Goal: Browse casually

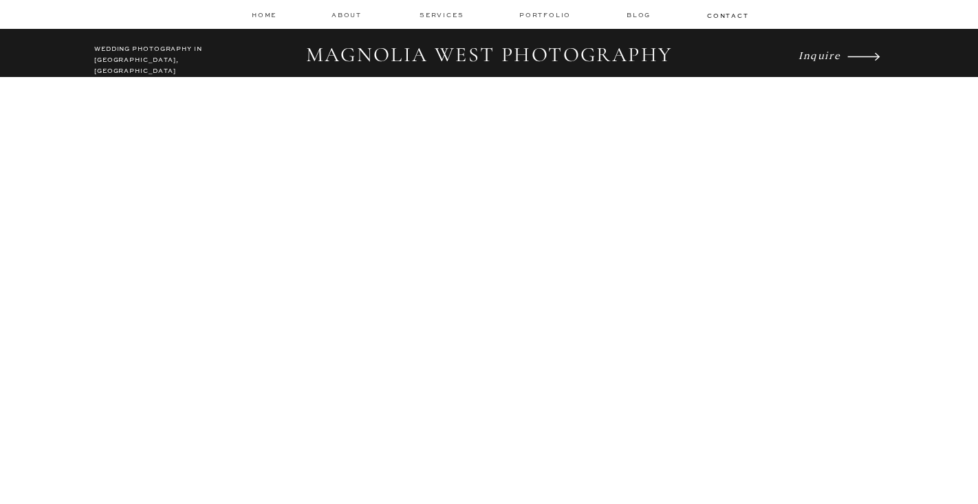
scroll to position [763, 0]
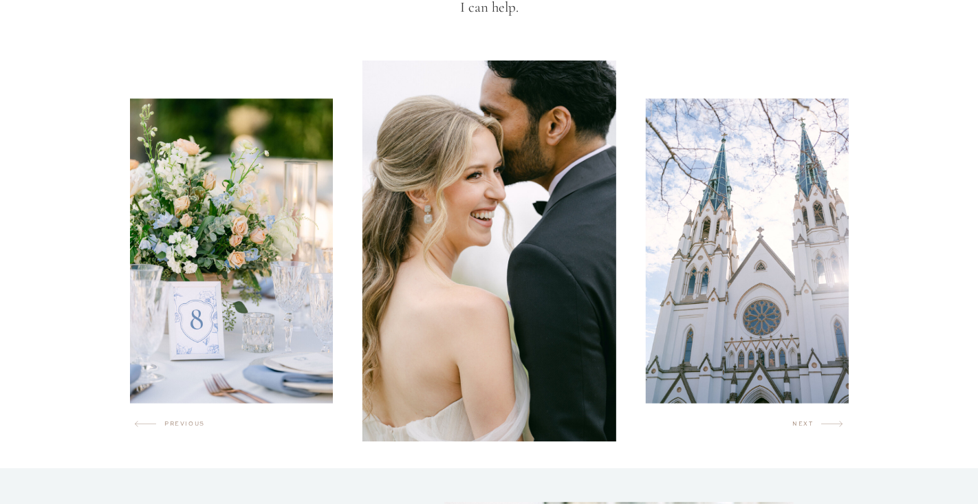
click at [804, 422] on h2 "next" at bounding box center [806, 427] width 29 height 14
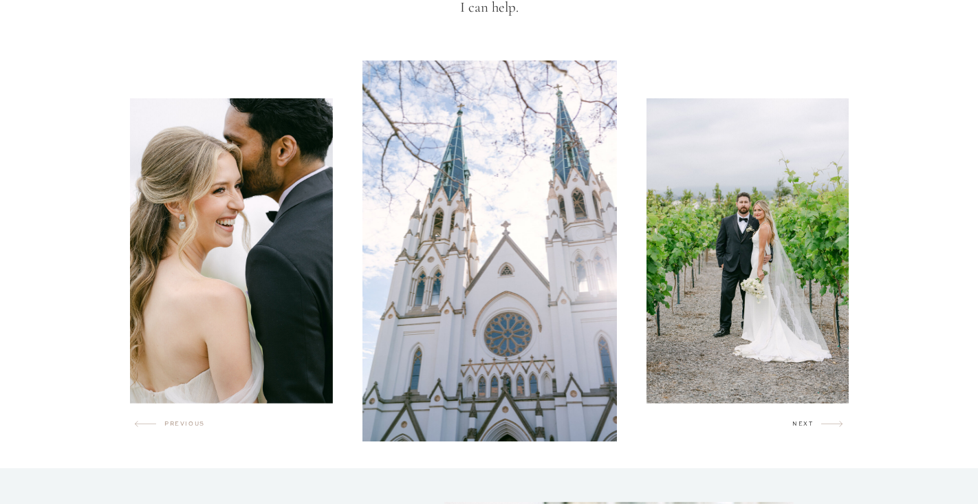
click at [804, 422] on h2 "next" at bounding box center [806, 427] width 29 height 14
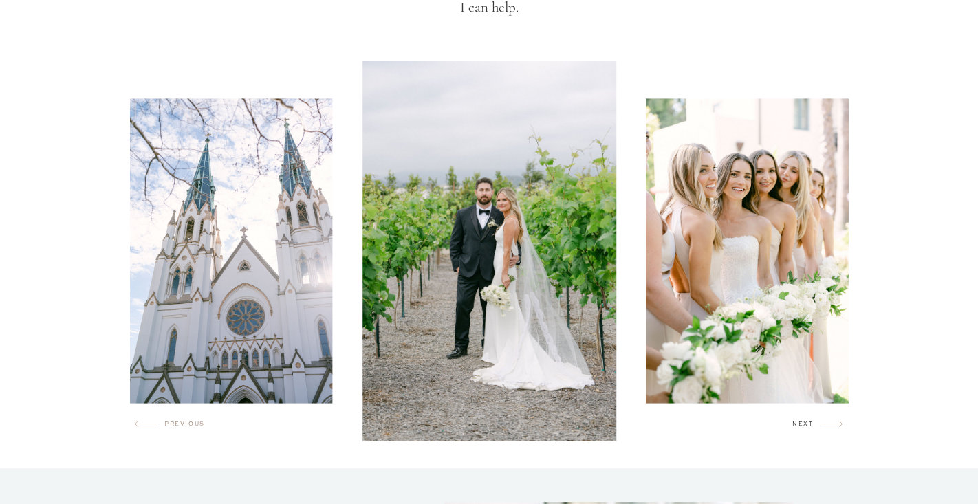
click at [805, 422] on h2 "next" at bounding box center [806, 427] width 29 height 14
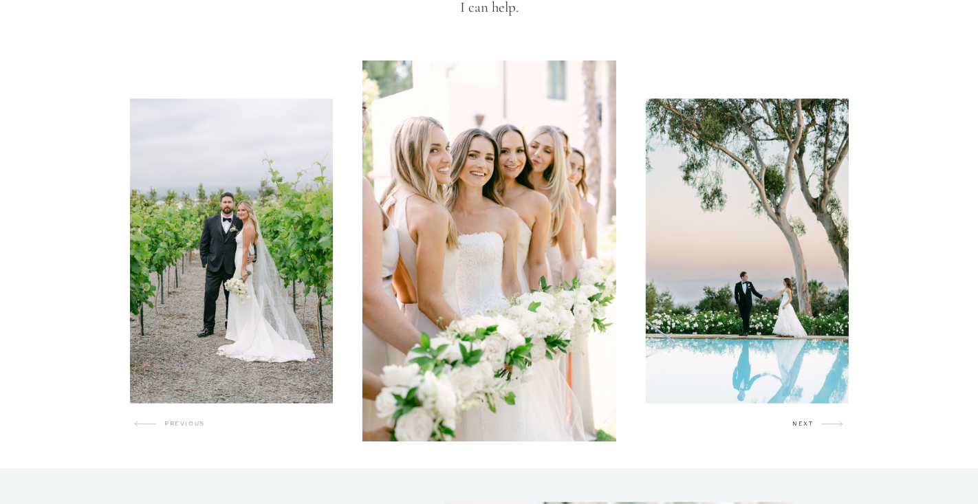
click at [805, 422] on h2 "next" at bounding box center [806, 427] width 29 height 14
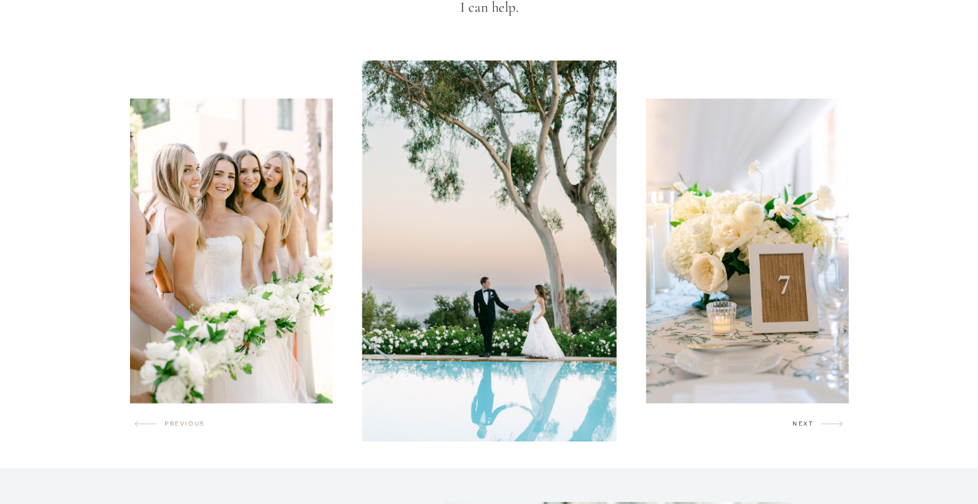
click at [806, 422] on h2 "next" at bounding box center [806, 427] width 29 height 14
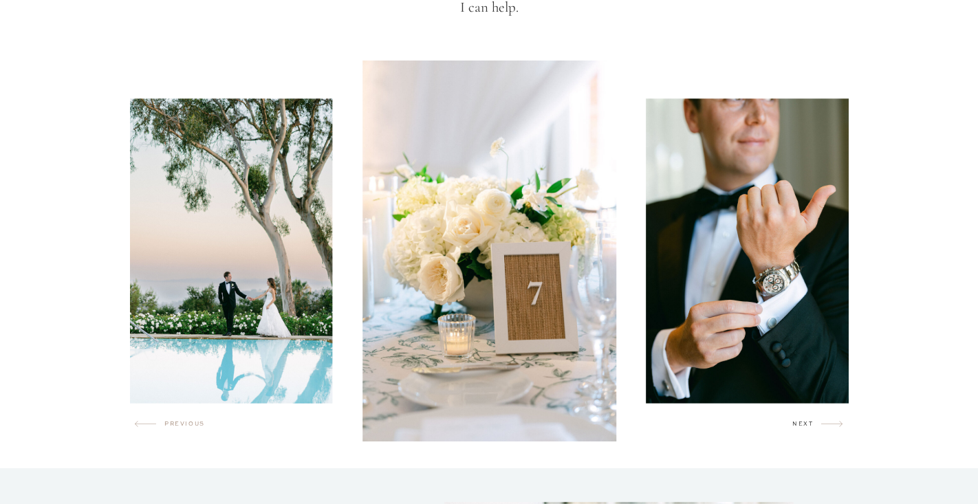
click at [806, 423] on h2 "next" at bounding box center [806, 427] width 29 height 14
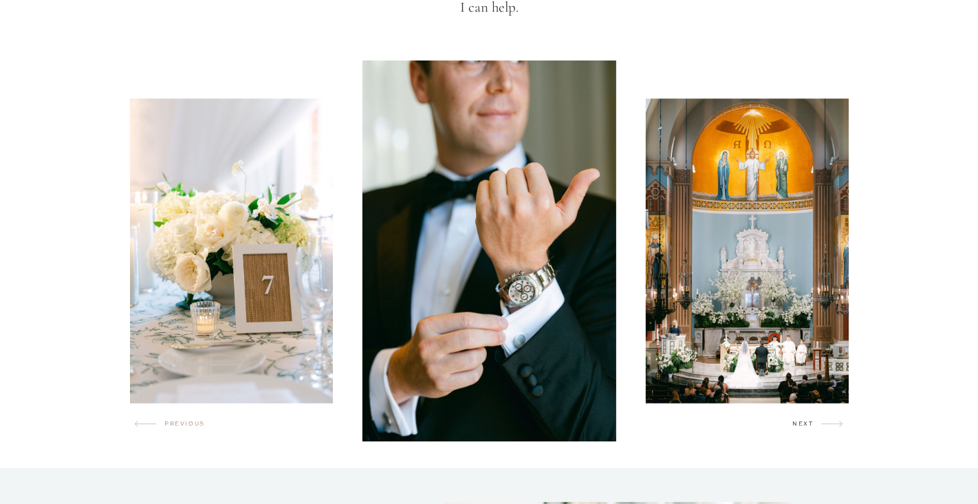
click at [806, 423] on h2 "next" at bounding box center [806, 427] width 29 height 14
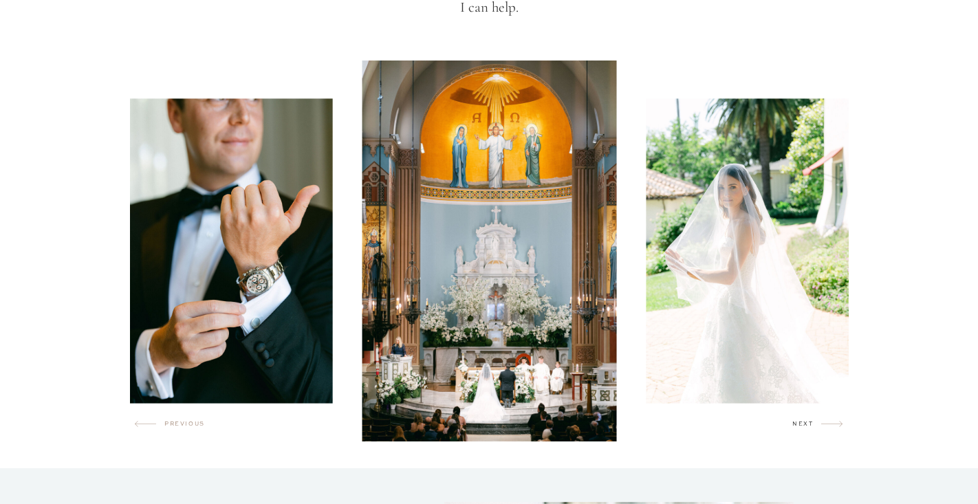
click at [806, 423] on h2 "next" at bounding box center [806, 427] width 29 height 14
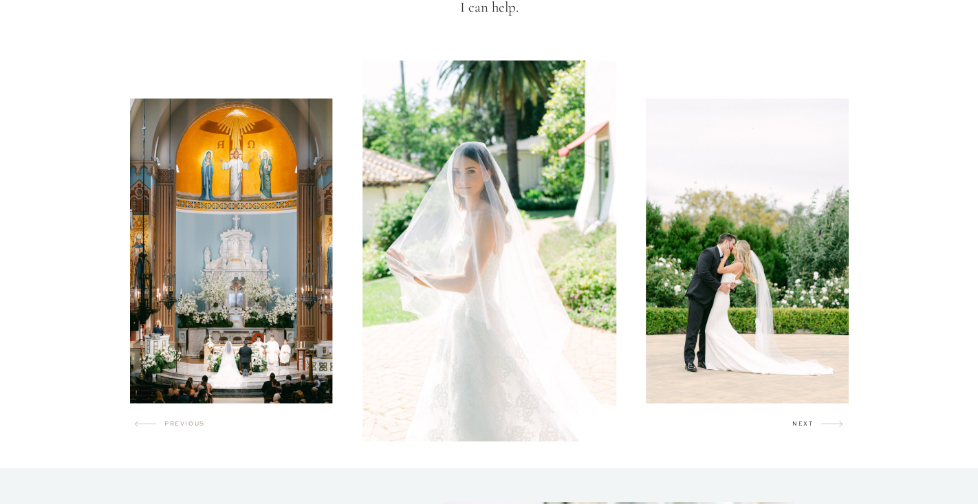
click at [806, 423] on h2 "next" at bounding box center [806, 427] width 29 height 14
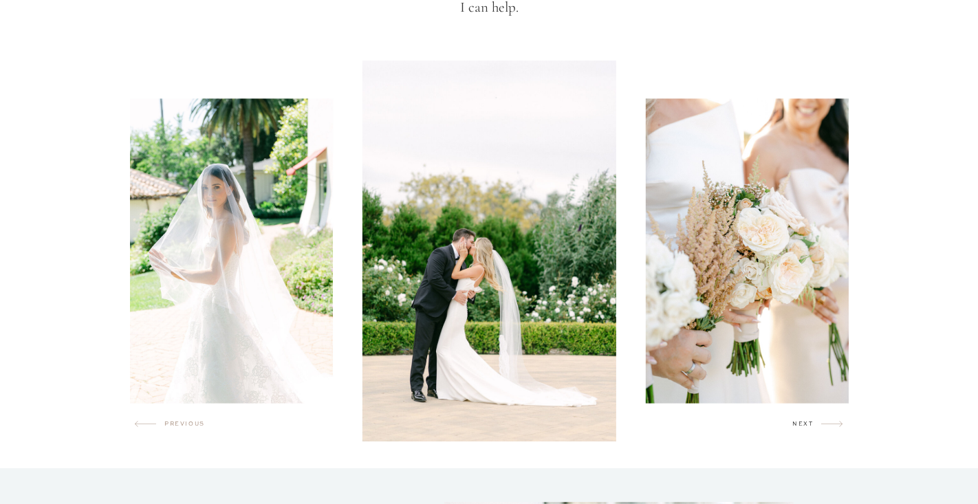
click at [807, 423] on h2 "next" at bounding box center [806, 427] width 29 height 14
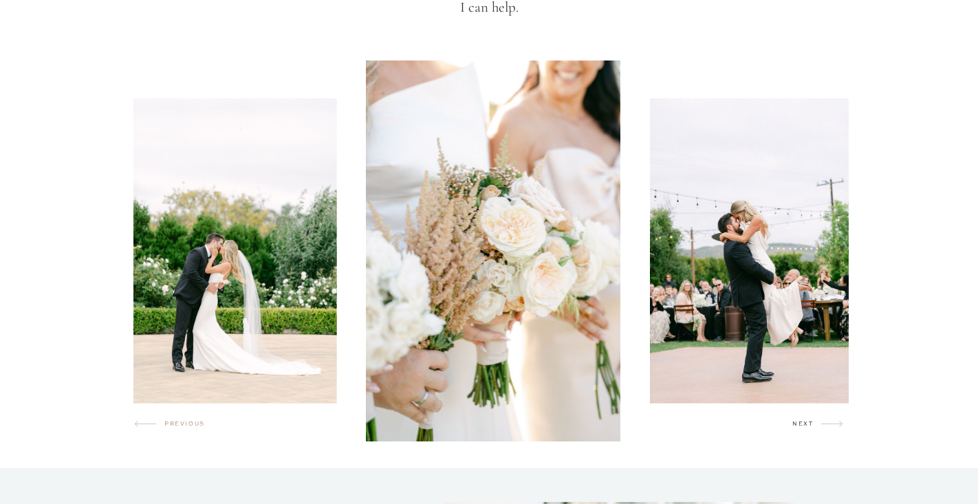
click at [807, 423] on h2 "next" at bounding box center [806, 427] width 29 height 14
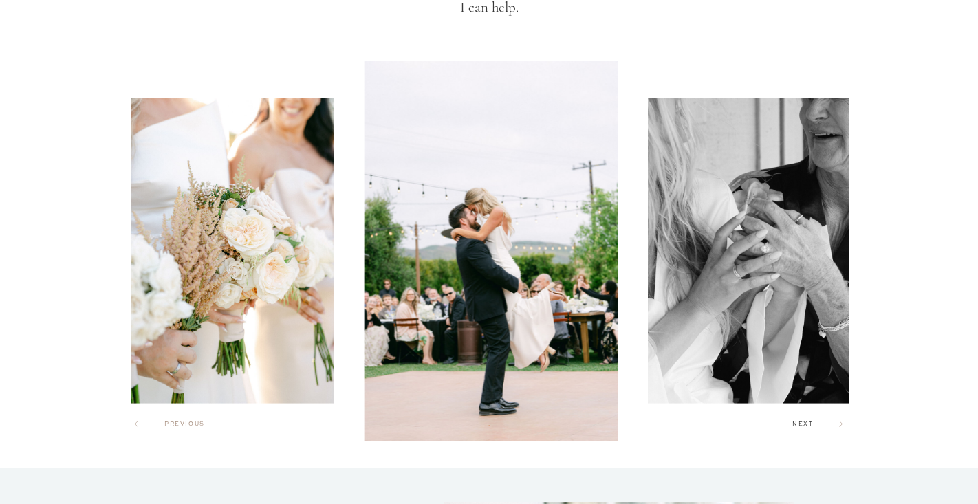
click at [807, 423] on h2 "next" at bounding box center [806, 427] width 29 height 14
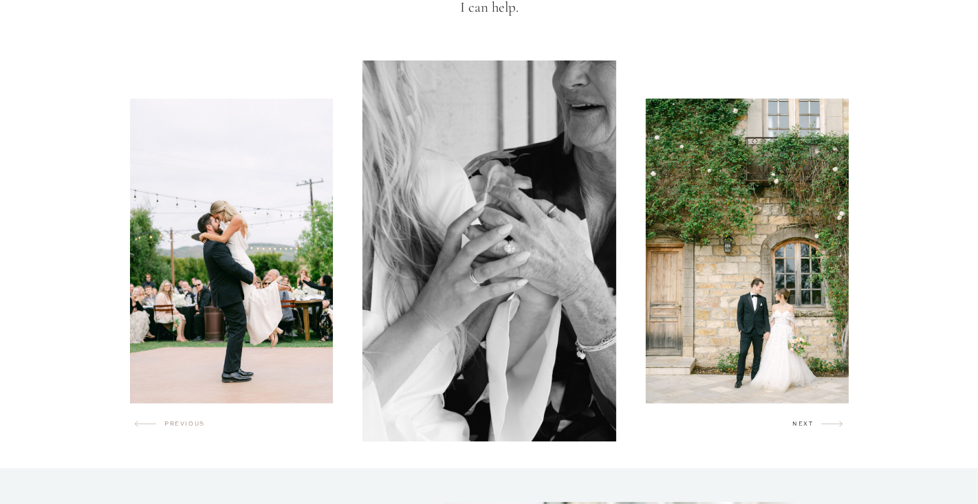
click at [807, 423] on h2 "next" at bounding box center [806, 427] width 29 height 14
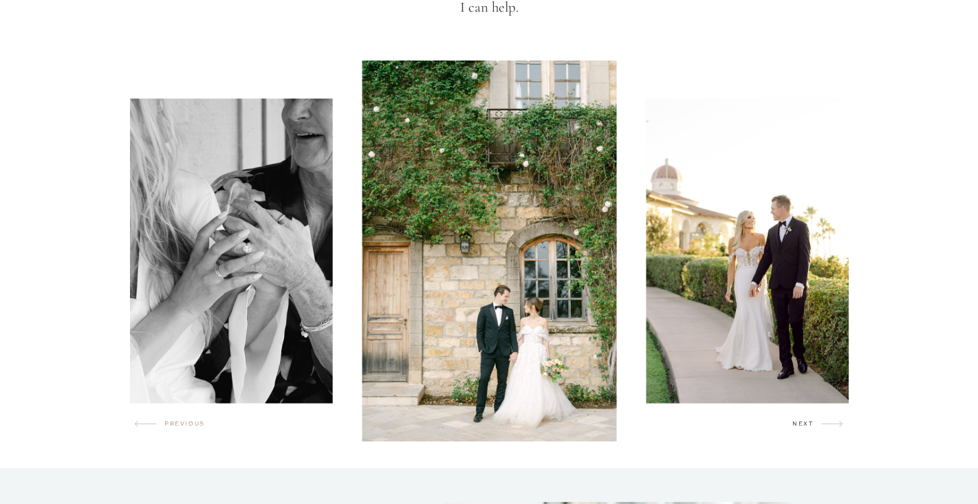
click at [807, 423] on h2 "next" at bounding box center [806, 427] width 29 height 14
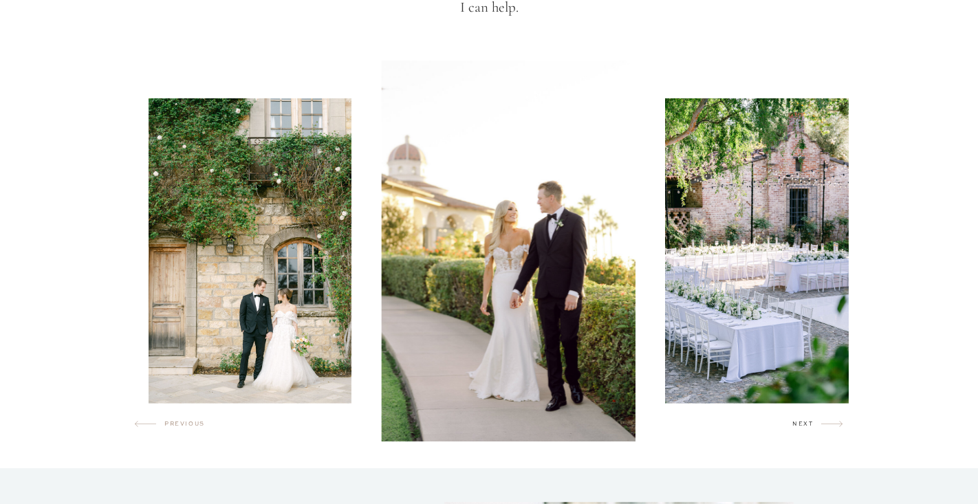
click at [807, 423] on h2 "next" at bounding box center [806, 427] width 29 height 14
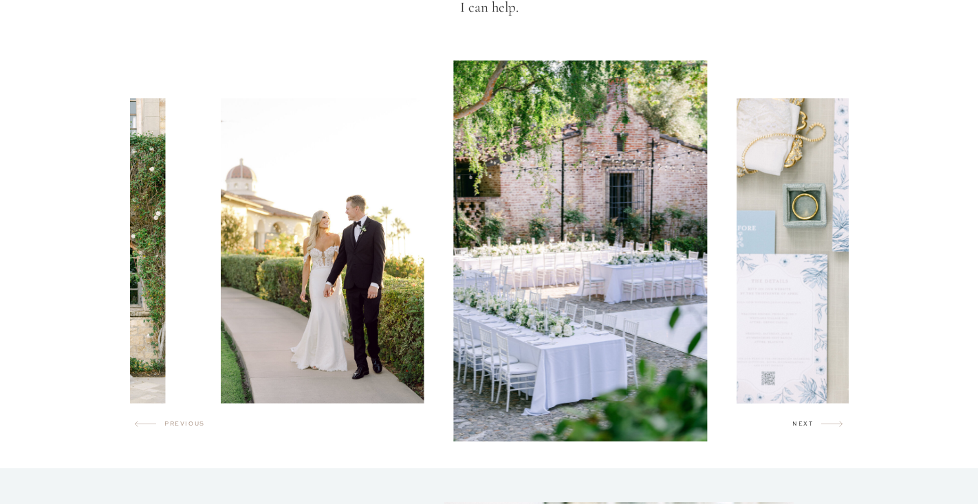
click at [807, 423] on h2 "next" at bounding box center [806, 427] width 29 height 14
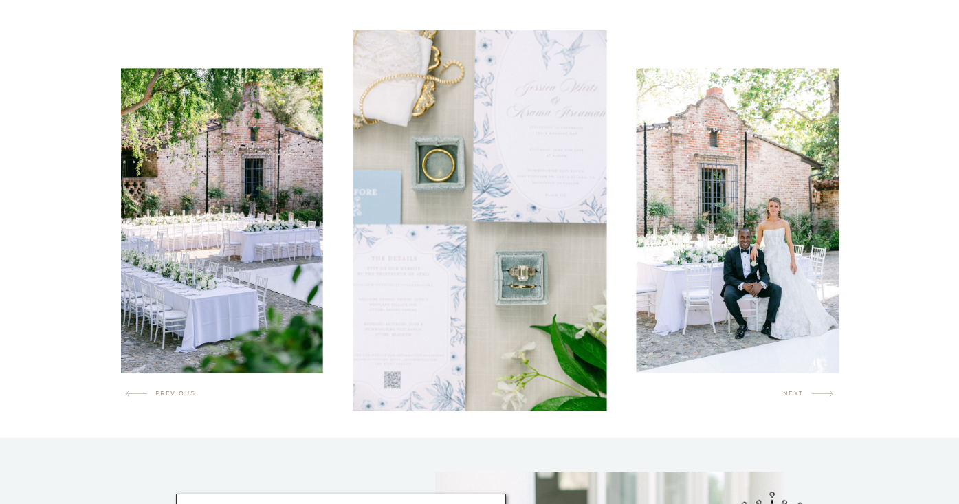
scroll to position [807, 0]
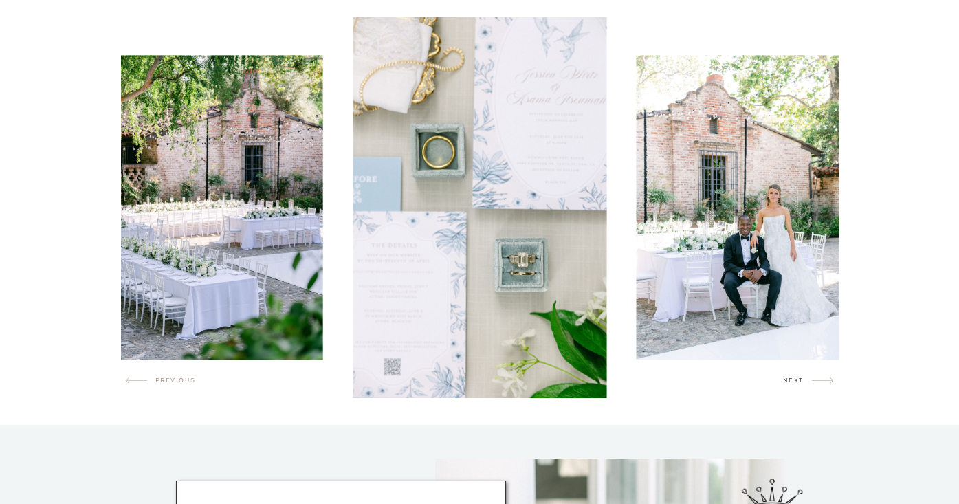
click at [810, 377] on h2 "next" at bounding box center [797, 383] width 29 height 14
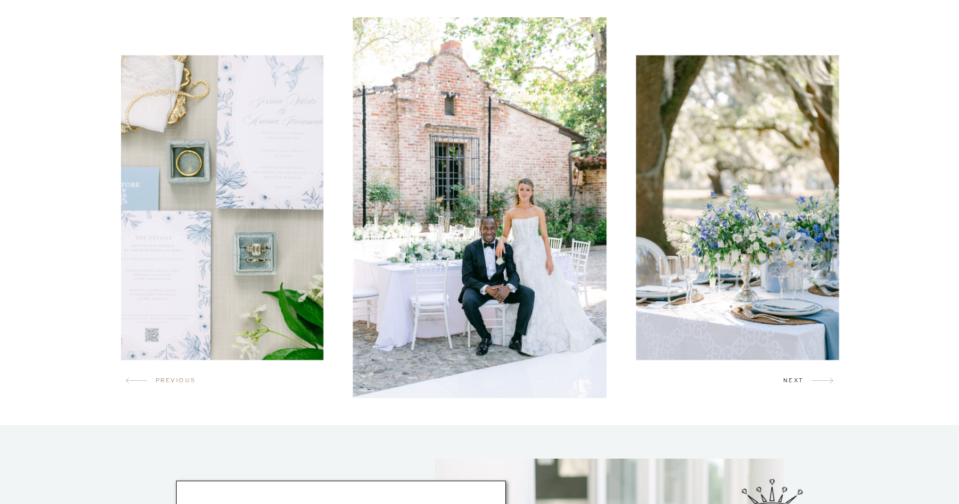
click at [810, 377] on h2 "next" at bounding box center [797, 383] width 29 height 14
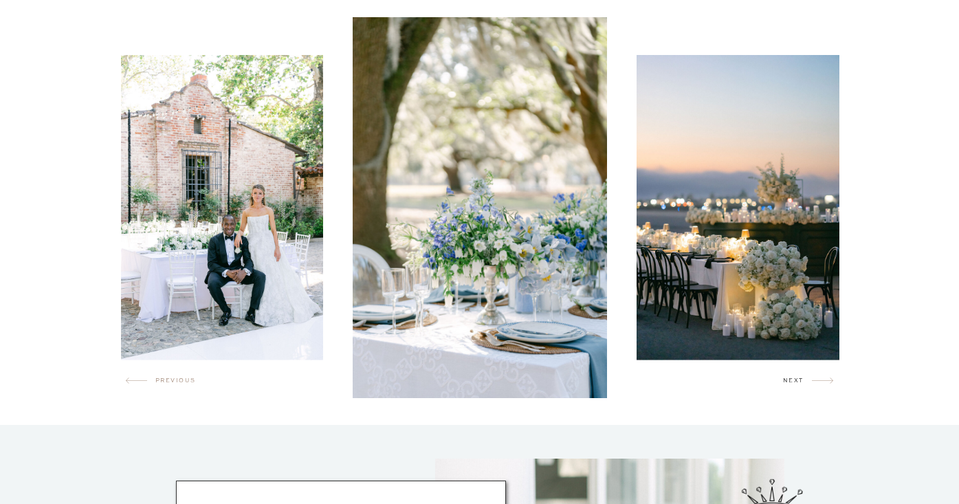
click at [810, 377] on h2 "next" at bounding box center [797, 383] width 29 height 14
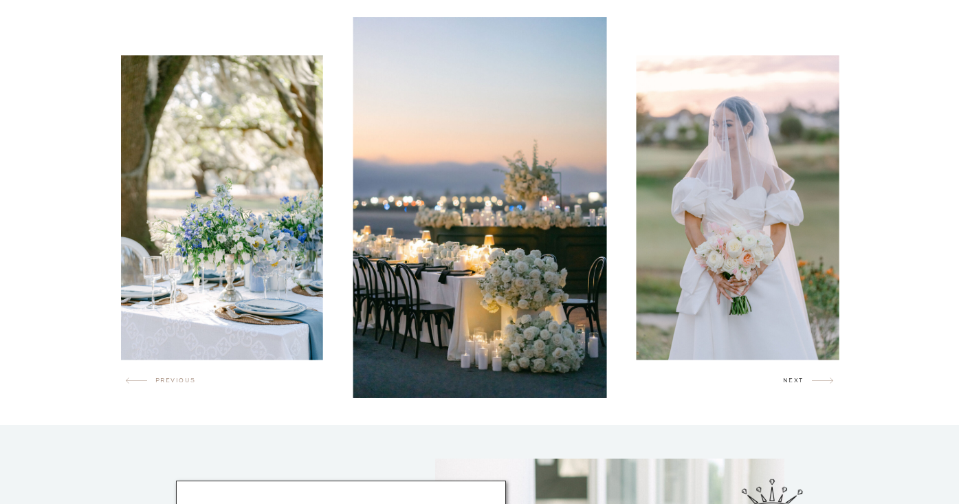
click at [810, 377] on h2 "next" at bounding box center [797, 383] width 29 height 14
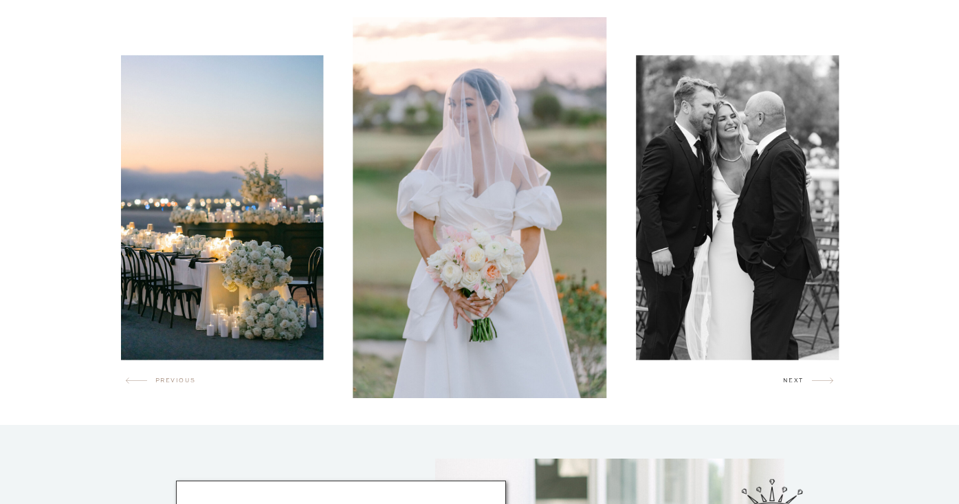
click at [810, 377] on h2 "next" at bounding box center [797, 383] width 29 height 14
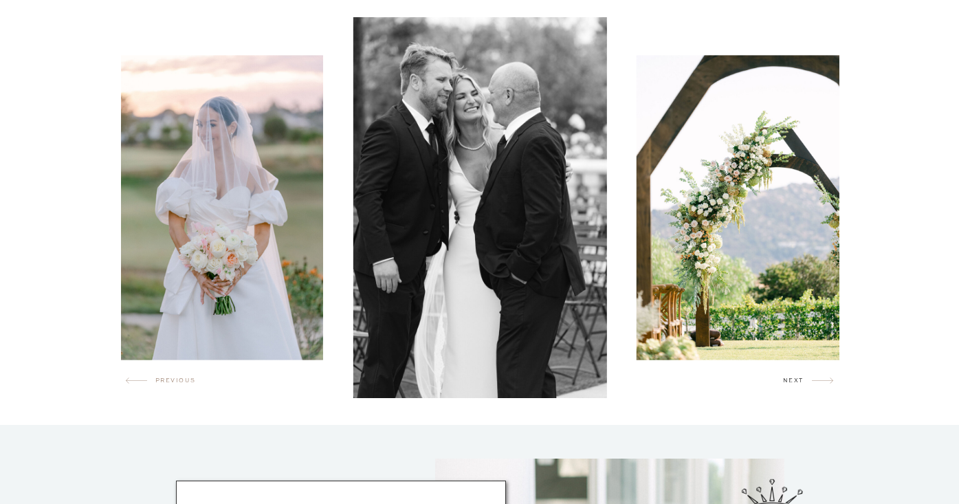
click at [810, 377] on h2 "next" at bounding box center [797, 383] width 29 height 14
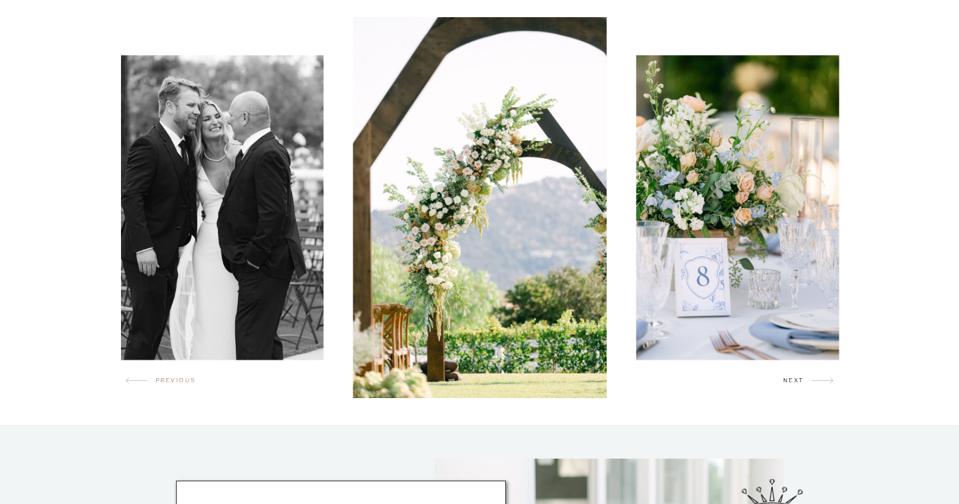
click at [810, 377] on h2 "next" at bounding box center [797, 383] width 29 height 14
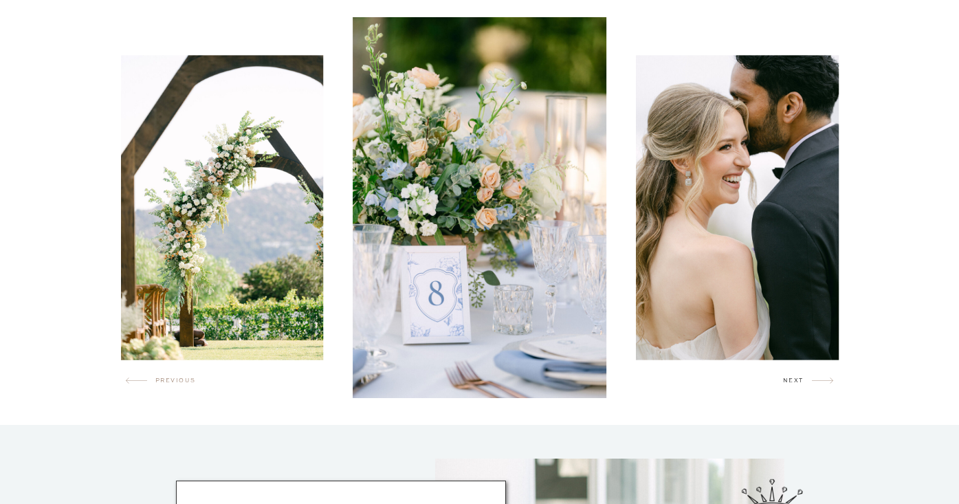
click at [810, 377] on h2 "next" at bounding box center [797, 383] width 29 height 14
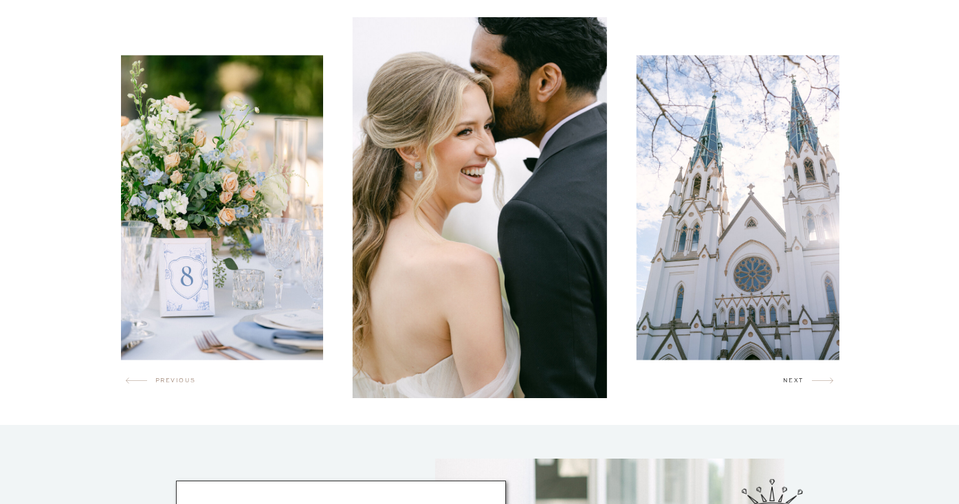
click at [810, 377] on h2 "next" at bounding box center [797, 383] width 29 height 14
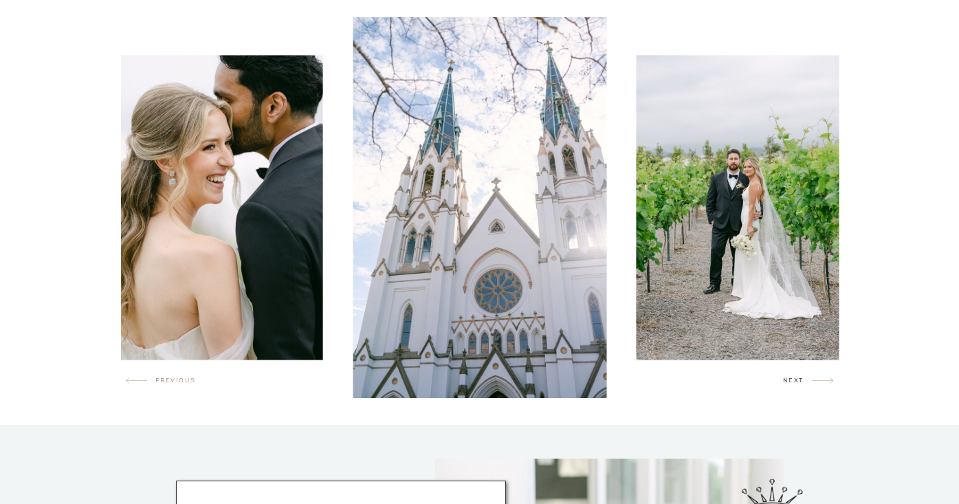
click at [810, 377] on h2 "next" at bounding box center [797, 383] width 29 height 14
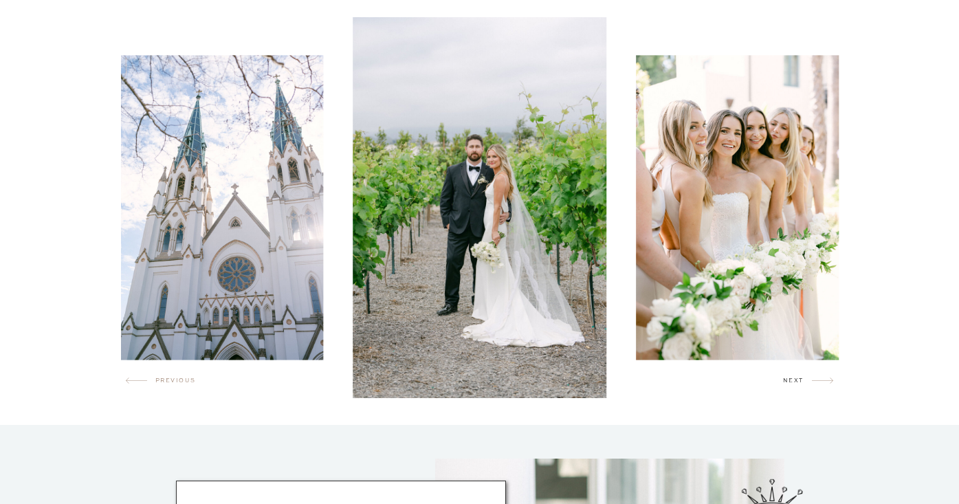
click at [810, 377] on h2 "next" at bounding box center [797, 383] width 29 height 14
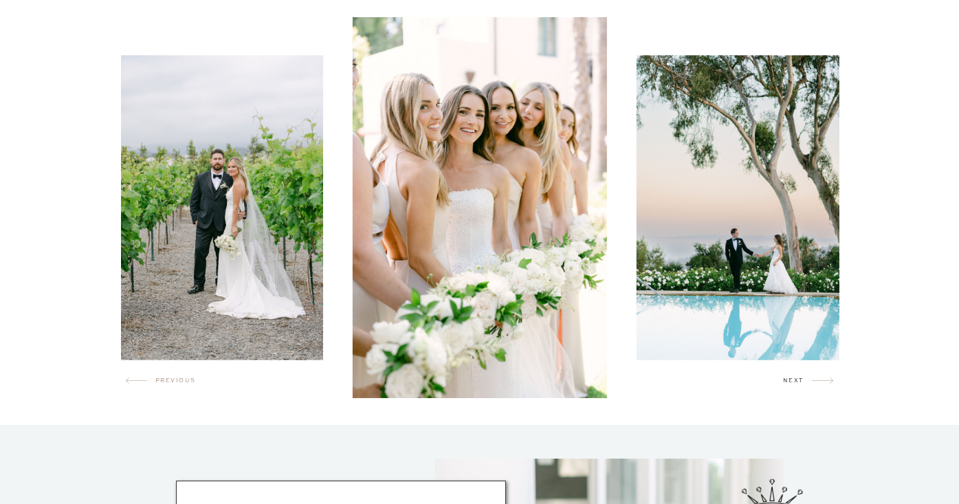
click at [810, 377] on h2 "next" at bounding box center [797, 383] width 29 height 14
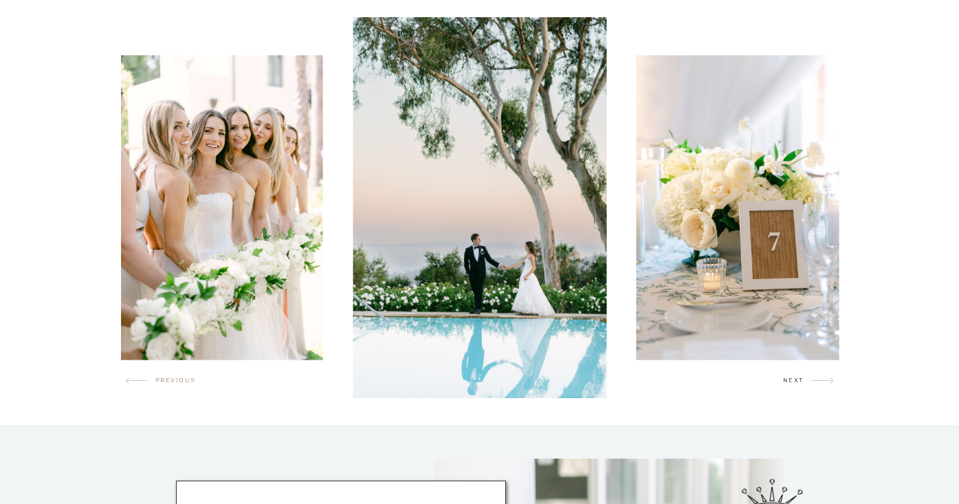
click at [810, 377] on h2 "next" at bounding box center [797, 383] width 29 height 14
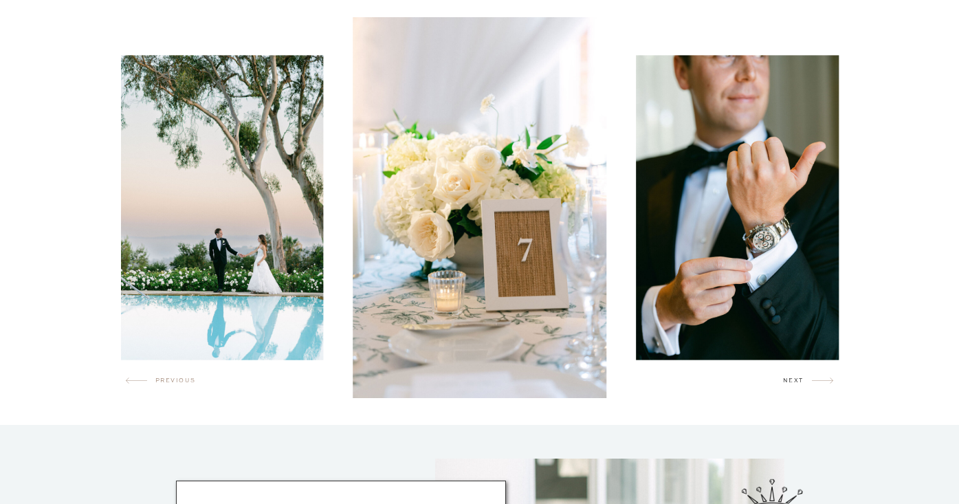
click at [810, 377] on h2 "next" at bounding box center [797, 383] width 29 height 14
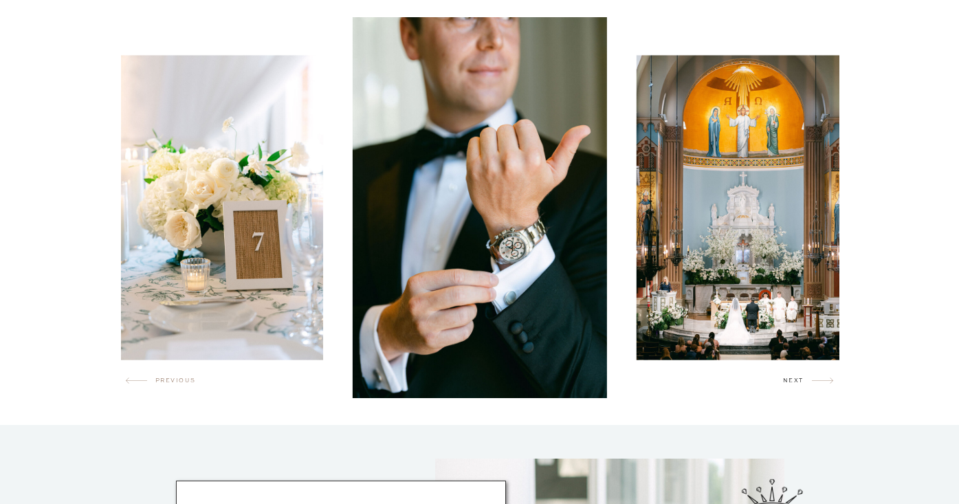
click at [810, 377] on h2 "next" at bounding box center [797, 383] width 29 height 14
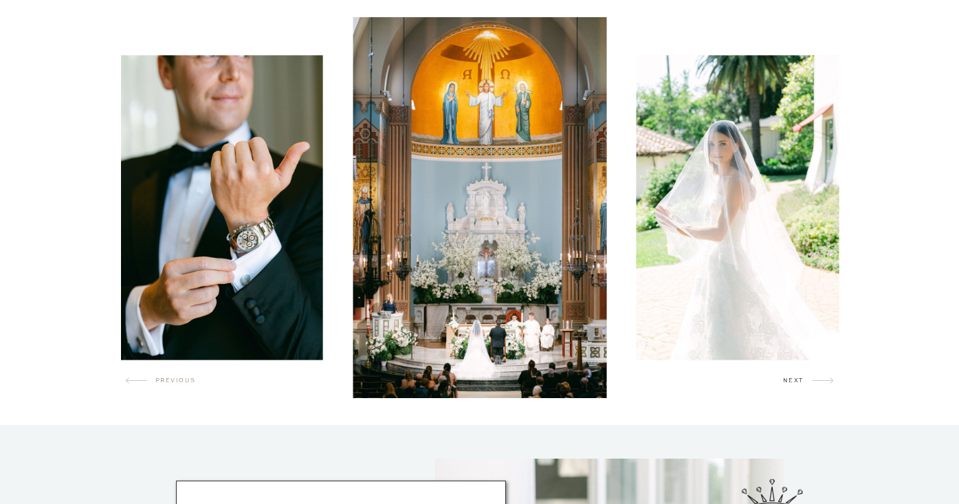
click at [810, 377] on h2 "next" at bounding box center [797, 383] width 29 height 14
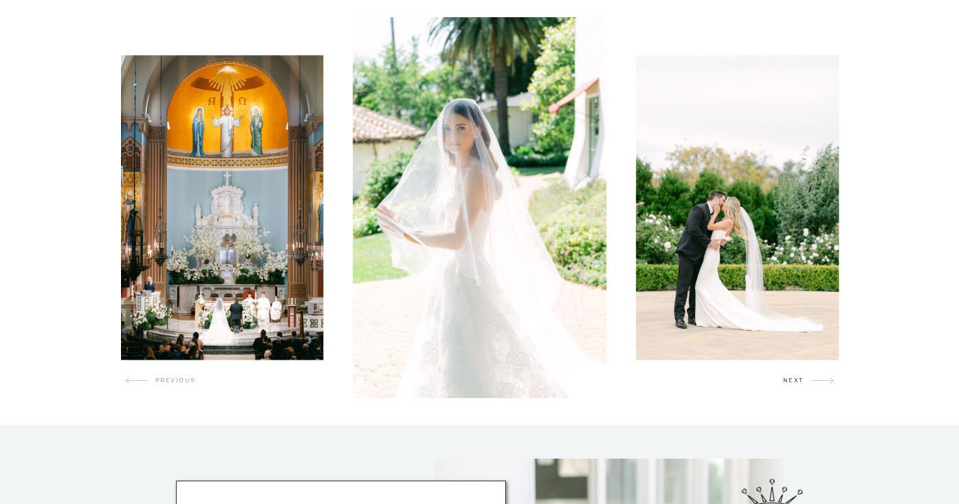
click at [810, 377] on h2 "next" at bounding box center [797, 383] width 29 height 14
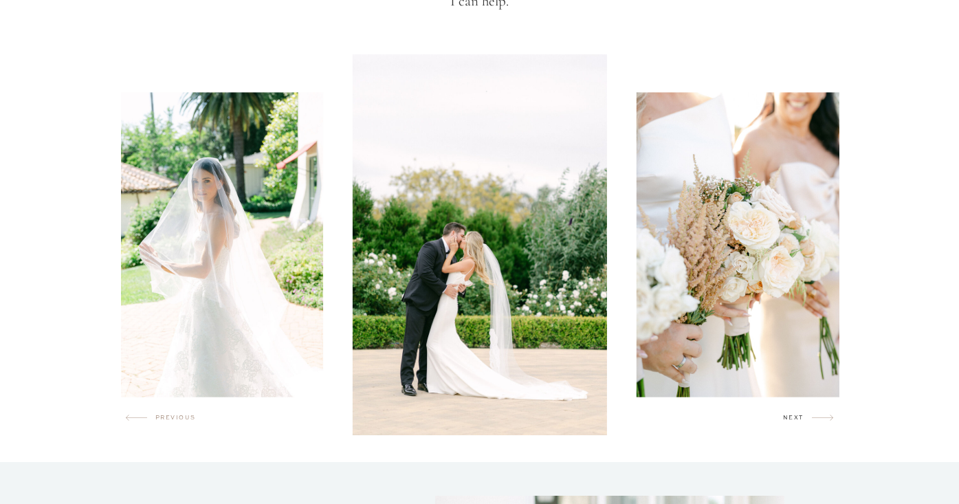
scroll to position [768, 0]
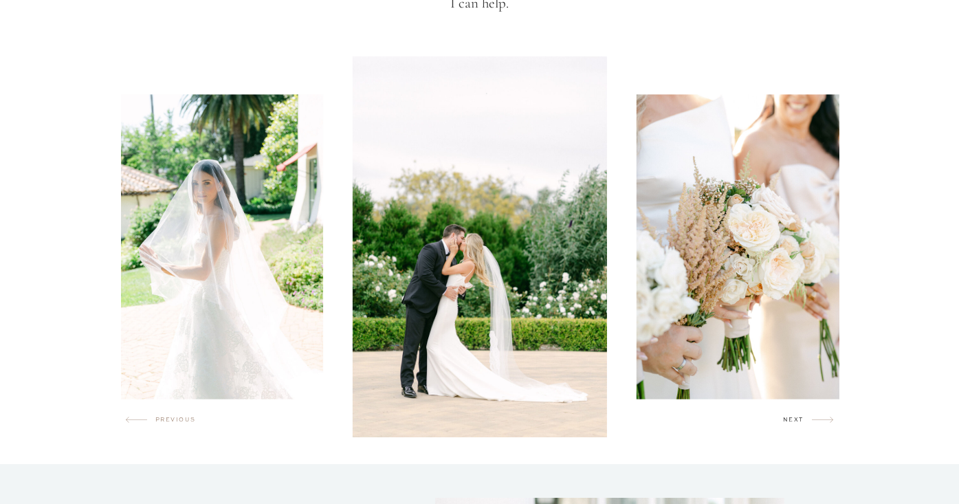
click at [810, 417] on h2 "next" at bounding box center [797, 422] width 29 height 14
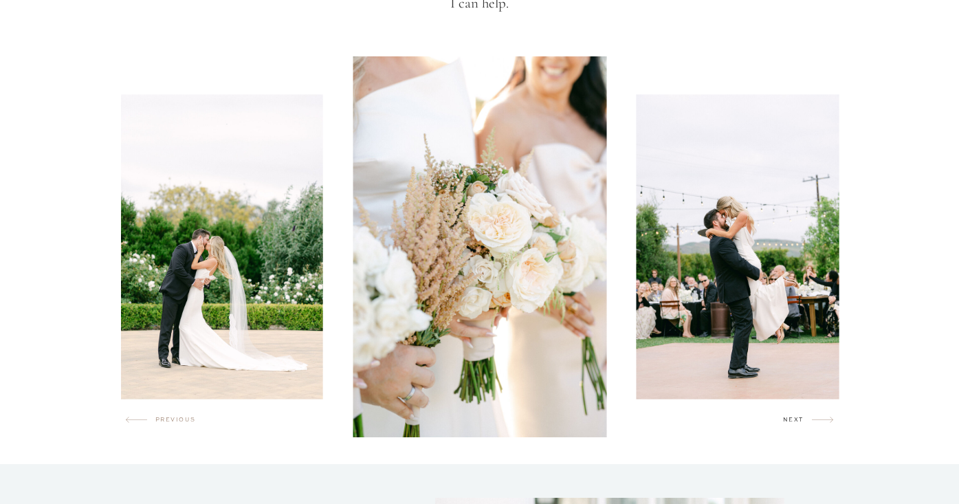
click at [810, 417] on h2 "next" at bounding box center [797, 422] width 29 height 14
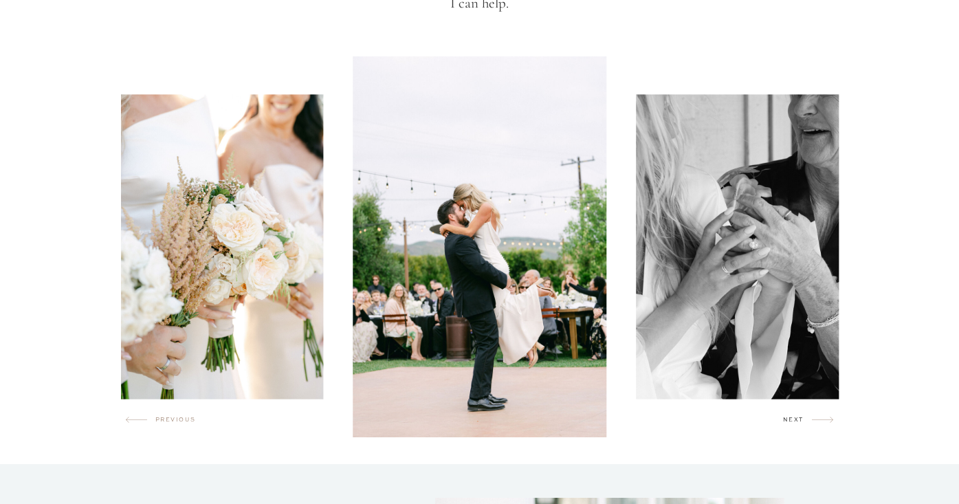
click at [810, 417] on h2 "next" at bounding box center [797, 422] width 29 height 14
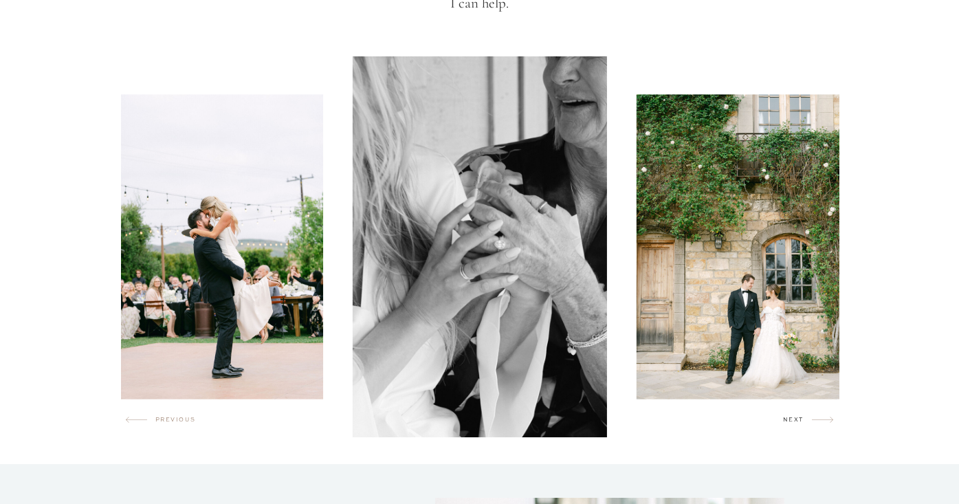
click at [810, 417] on h2 "next" at bounding box center [797, 422] width 29 height 14
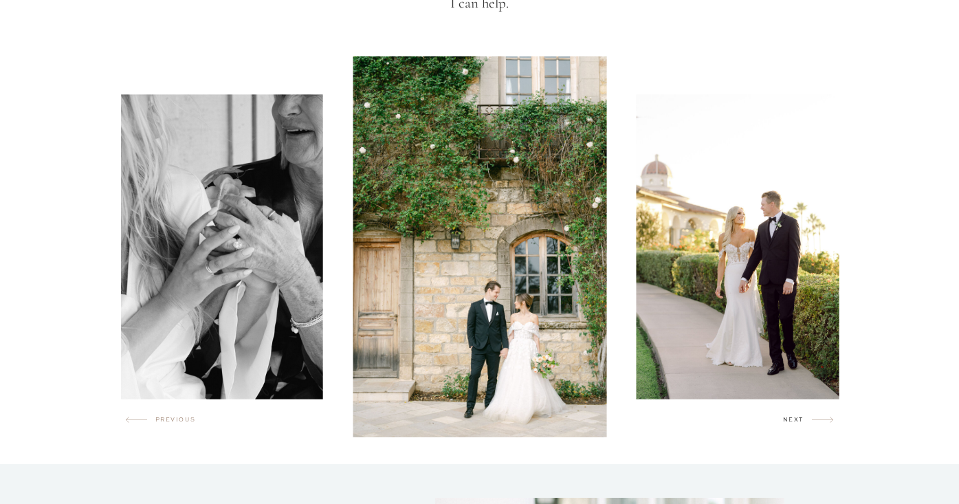
click at [810, 417] on h2 "next" at bounding box center [797, 422] width 29 height 14
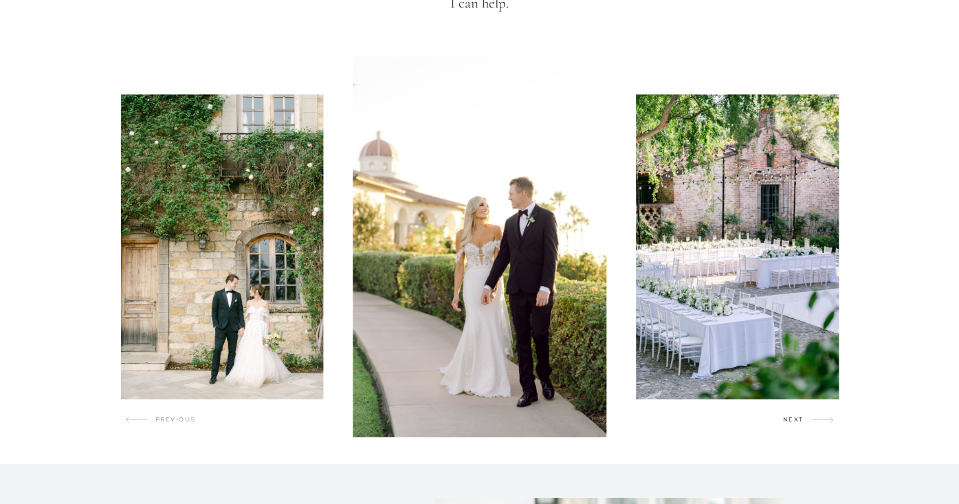
click at [810, 417] on h2 "next" at bounding box center [797, 422] width 29 height 14
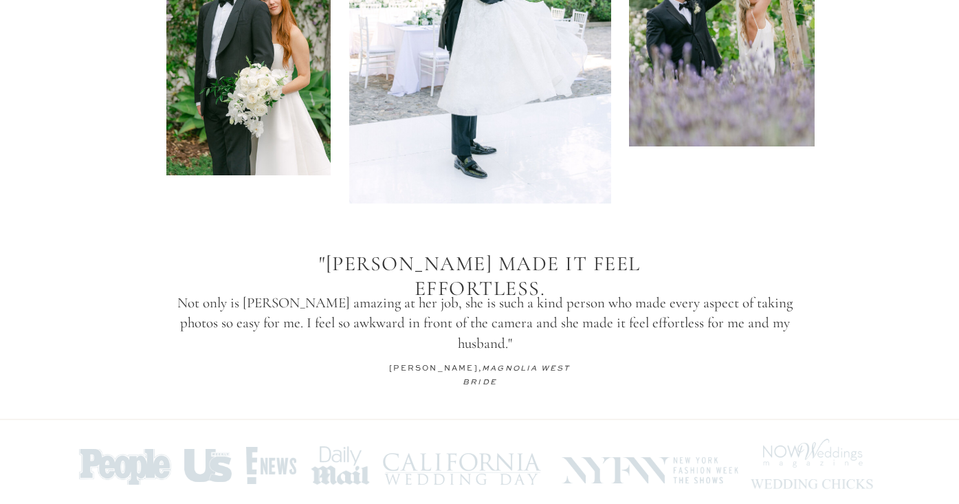
scroll to position [2106, 0]
